Goal: Task Accomplishment & Management: Use online tool/utility

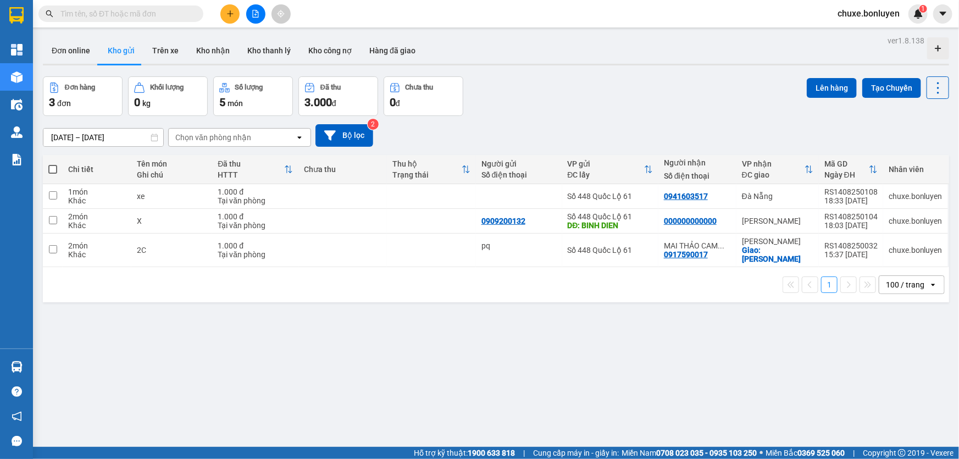
click at [255, 14] on icon "file-add" at bounding box center [256, 14] width 6 height 8
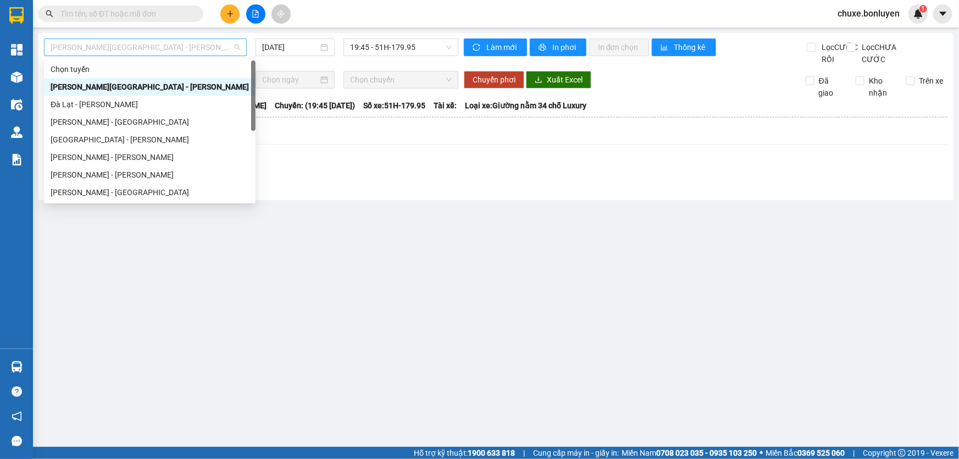
click at [183, 42] on span "[PERSON_NAME][GEOGRAPHIC_DATA] - [PERSON_NAME]" at bounding box center [146, 47] width 190 height 16
click at [91, 196] on div "[PERSON_NAME] - [GEOGRAPHIC_DATA]" at bounding box center [150, 192] width 198 height 12
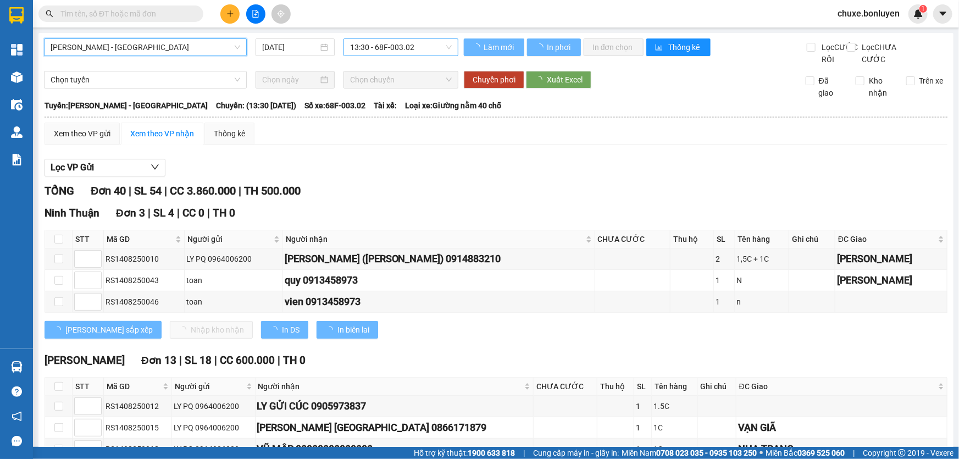
click at [388, 45] on span "13:30 - 68F-003.02" at bounding box center [401, 47] width 102 height 16
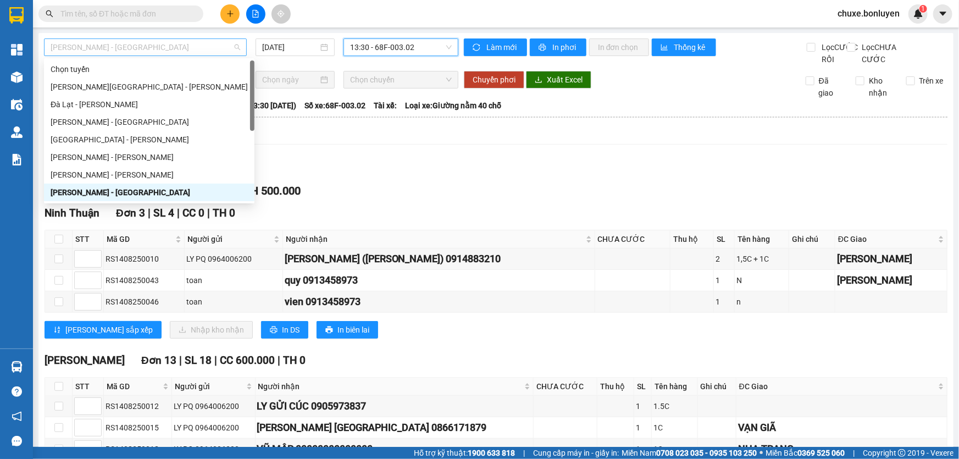
click at [127, 46] on span "[PERSON_NAME] - [GEOGRAPHIC_DATA]" at bounding box center [146, 47] width 190 height 16
click at [285, 52] on input "[DATE]" at bounding box center [290, 47] width 56 height 12
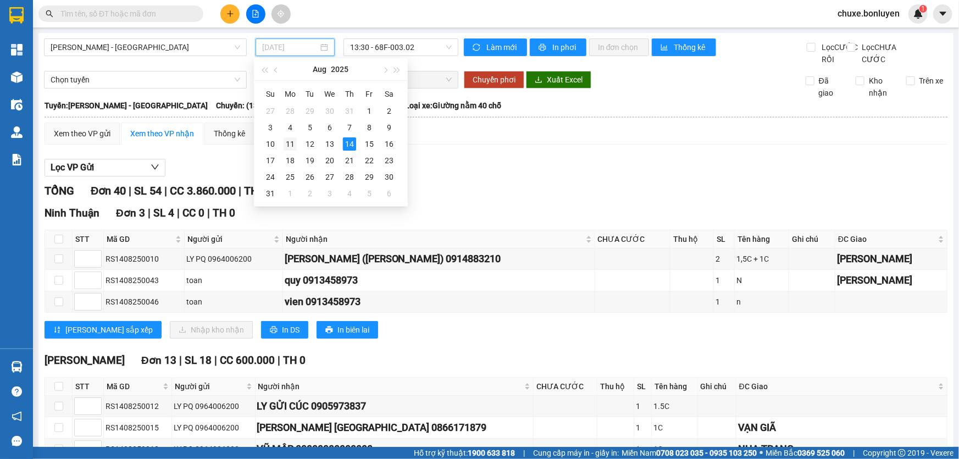
click at [288, 141] on div "11" at bounding box center [289, 143] width 13 height 13
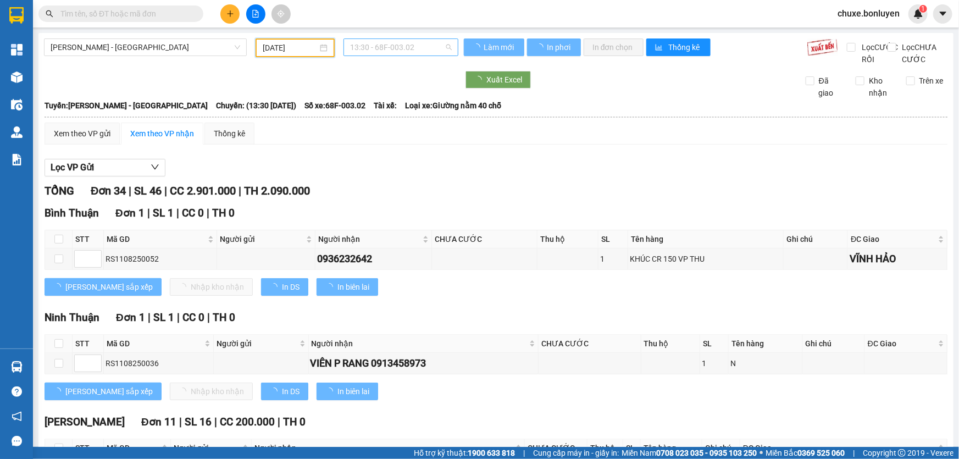
click at [412, 44] on span "13:30 - 68F-003.02" at bounding box center [401, 47] width 102 height 16
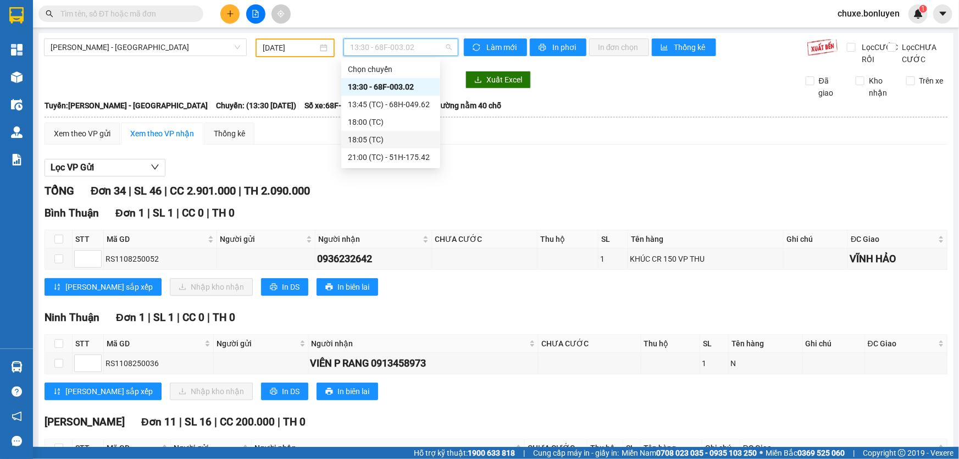
click at [382, 142] on div "18:05 (TC)" at bounding box center [391, 139] width 86 height 12
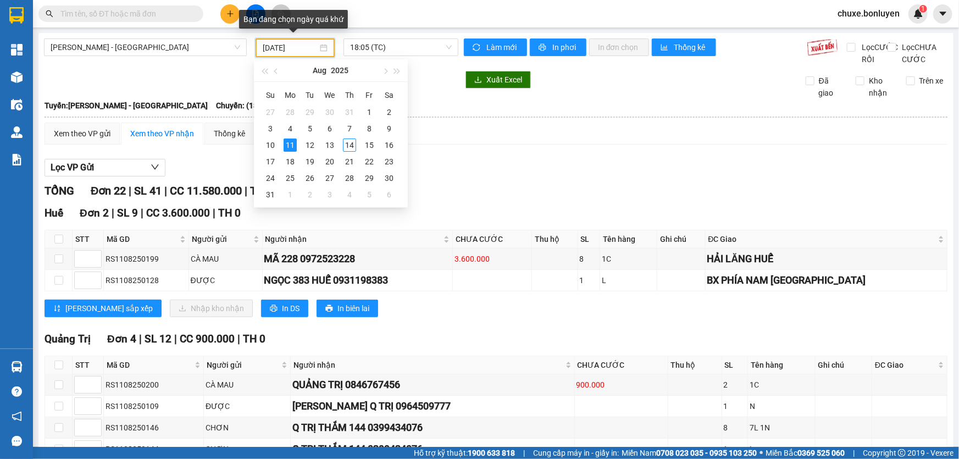
click at [290, 49] on input "[DATE]" at bounding box center [290, 48] width 55 height 12
click at [310, 146] on div "12" at bounding box center [309, 144] width 13 height 13
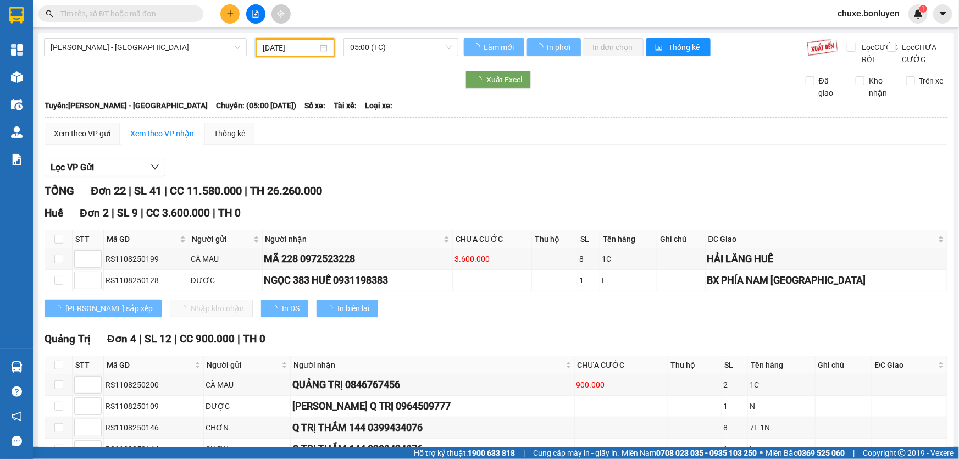
type input "[DATE]"
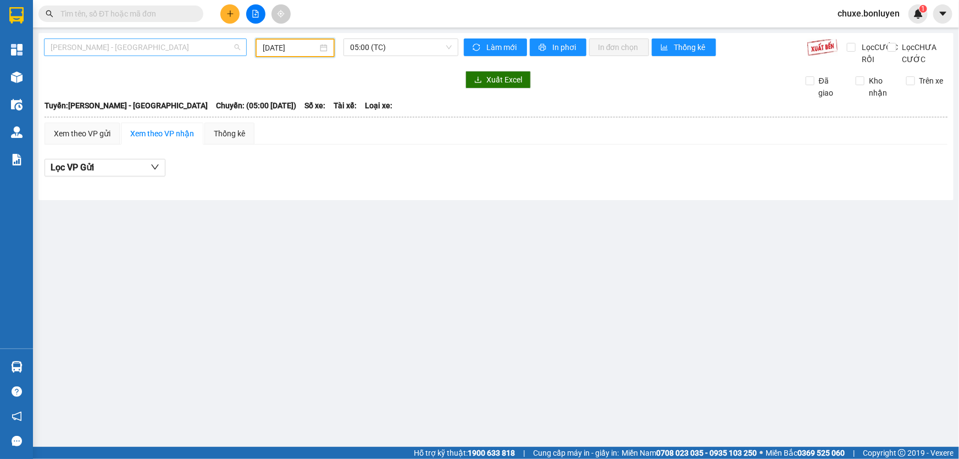
click at [194, 50] on span "[PERSON_NAME] - [GEOGRAPHIC_DATA]" at bounding box center [146, 47] width 190 height 16
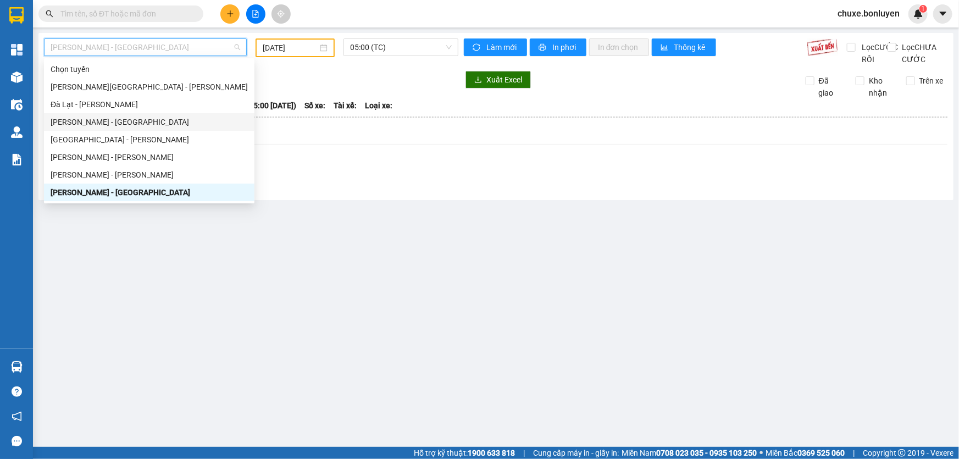
click at [110, 125] on div "[PERSON_NAME] - [GEOGRAPHIC_DATA]" at bounding box center [149, 122] width 197 height 12
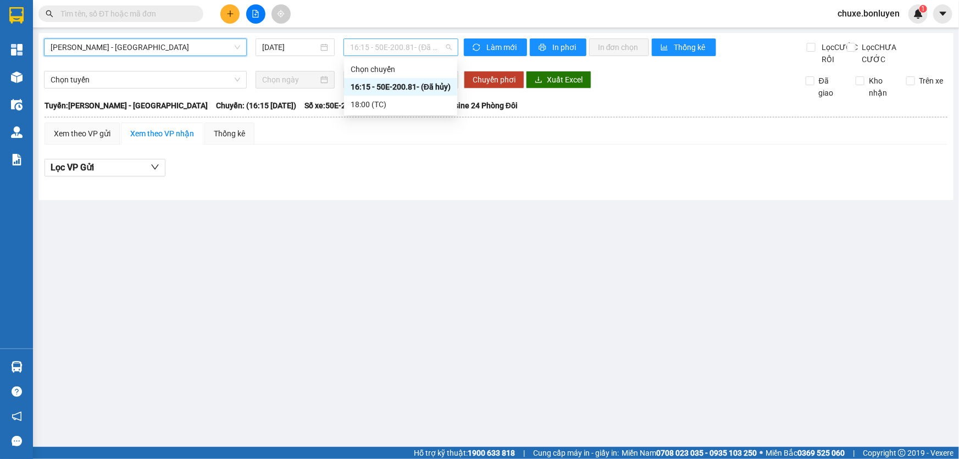
click at [406, 51] on span "16:15 - 50E-200.81 - (Đã hủy)" at bounding box center [401, 47] width 102 height 16
click at [382, 99] on div "18:00 (TC)" at bounding box center [400, 104] width 100 height 12
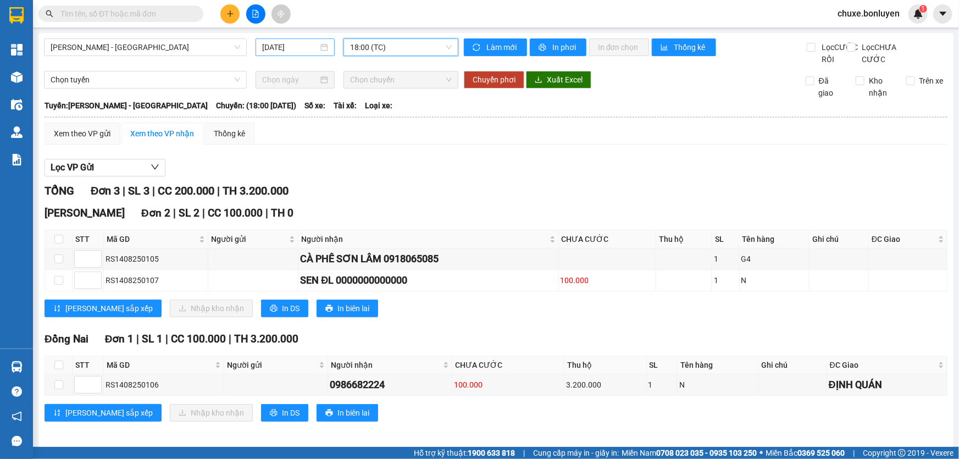
click at [298, 51] on input "[DATE]" at bounding box center [290, 47] width 56 height 12
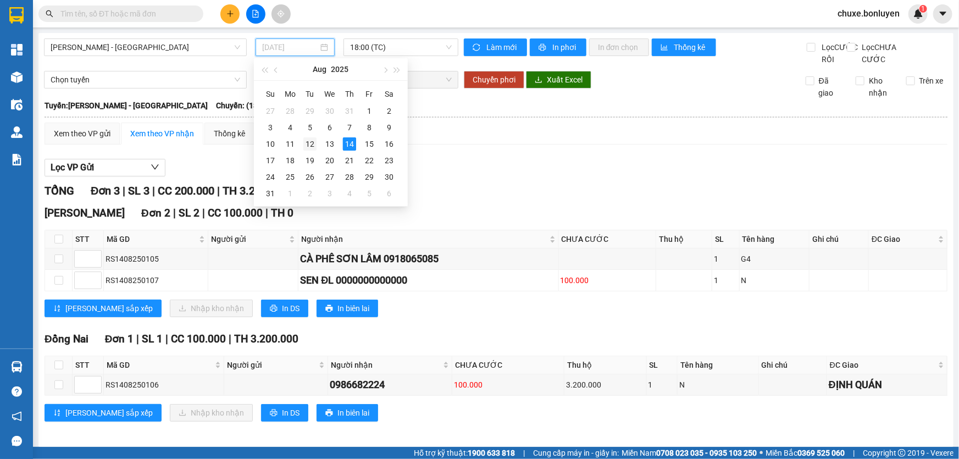
click at [310, 144] on div "12" at bounding box center [309, 143] width 13 height 13
type input "[DATE]"
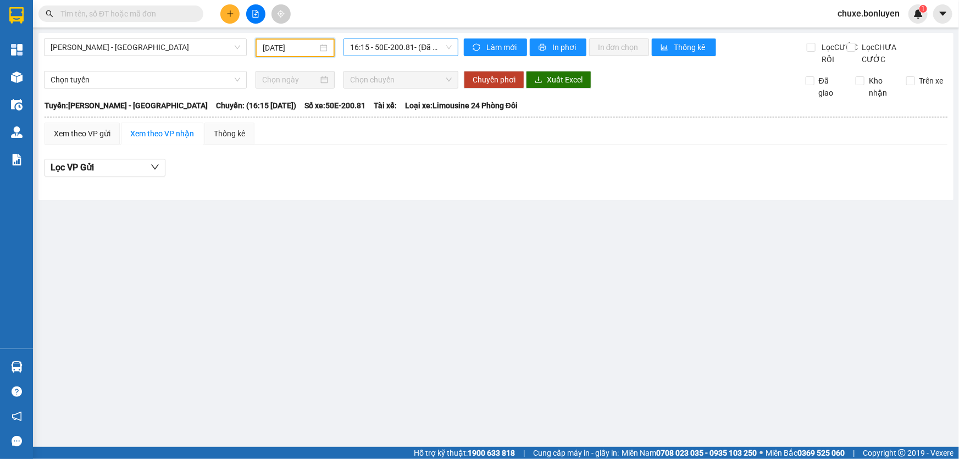
click at [419, 50] on span "16:15 - 50E-200.81 - (Đã hủy)" at bounding box center [401, 47] width 102 height 16
click at [399, 107] on div "18:00 (TC) - 50E-200.81" at bounding box center [400, 104] width 100 height 12
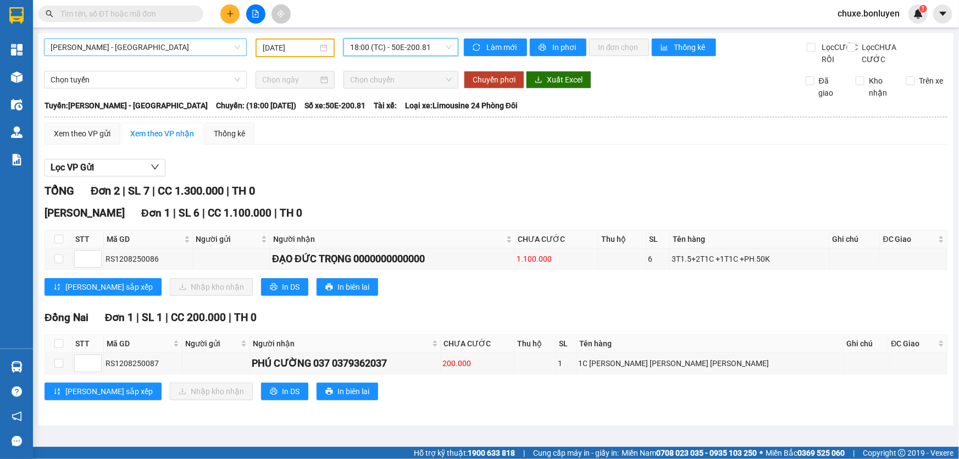
click at [209, 47] on span "[PERSON_NAME] - [GEOGRAPHIC_DATA]" at bounding box center [146, 47] width 190 height 16
click at [152, 11] on input "text" at bounding box center [125, 14] width 130 height 12
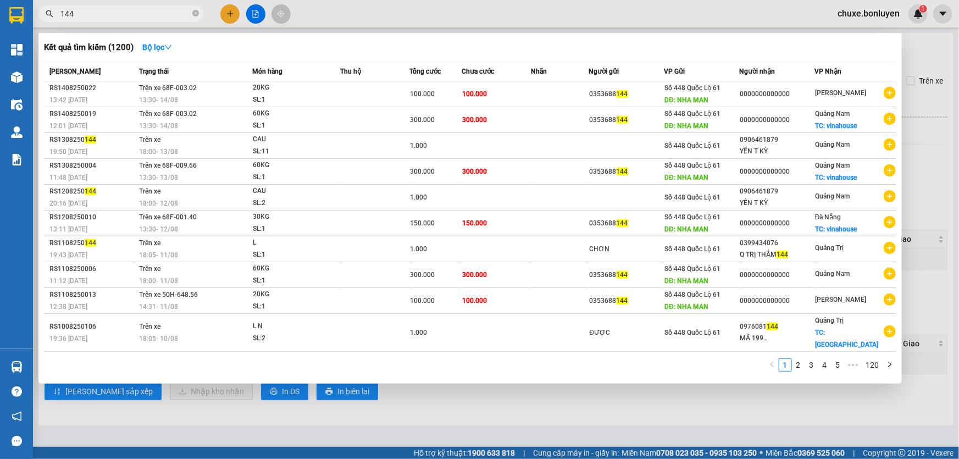
type input "144"
